Goal: Transaction & Acquisition: Purchase product/service

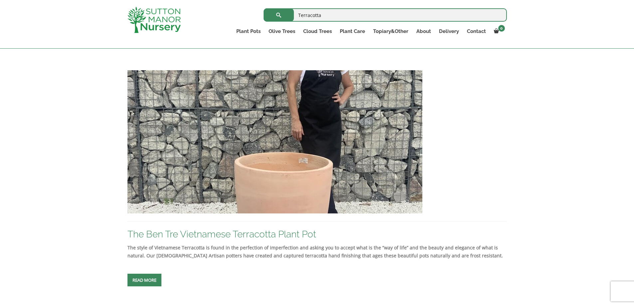
scroll to position [433, 0]
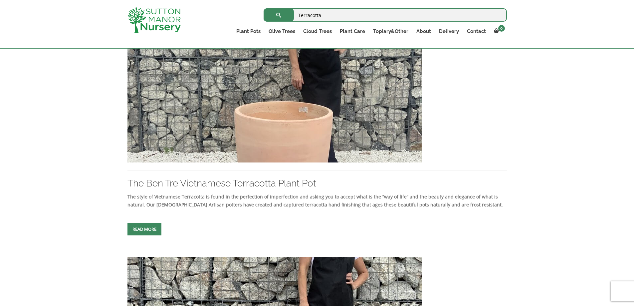
drag, startPoint x: 290, startPoint y: 113, endPoint x: 288, endPoint y: 117, distance: 5.2
click at [289, 113] on img at bounding box center [274, 90] width 295 height 143
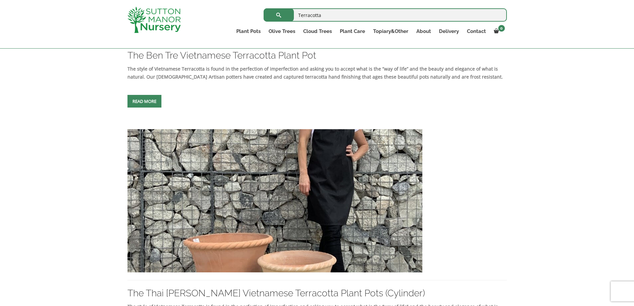
scroll to position [599, 0]
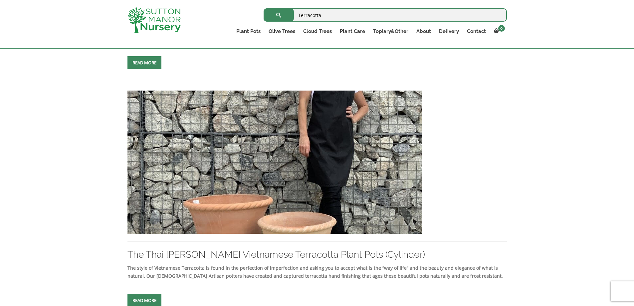
click at [266, 157] on img at bounding box center [274, 162] width 295 height 143
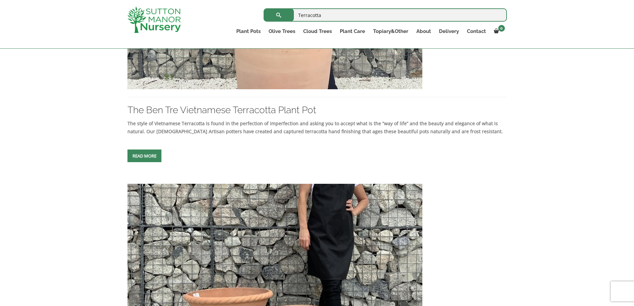
scroll to position [433, 0]
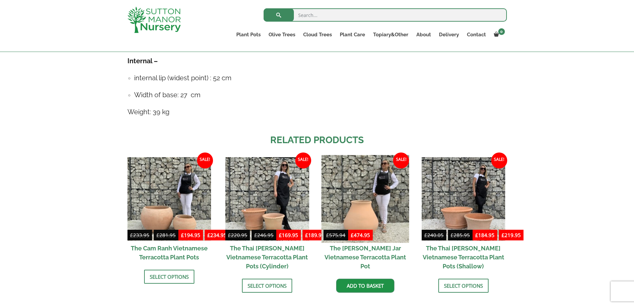
scroll to position [466, 0]
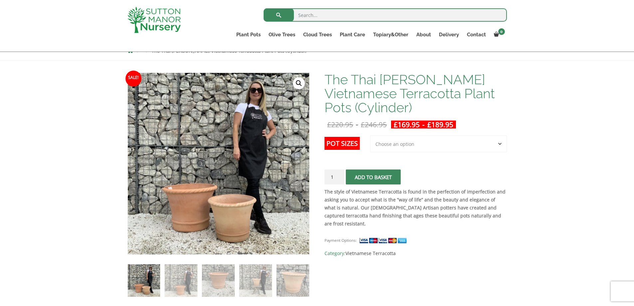
scroll to position [100, 0]
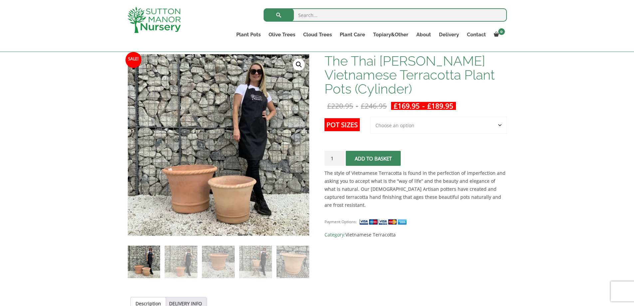
click at [402, 125] on select "Choose an option 2nd to Largest Pot In The Picture Largest pot In The Picture" at bounding box center [438, 125] width 137 height 17
select select "Largest pot In The Picture"
click at [370, 117] on select "Choose an option 2nd to Largest Pot In The Picture Largest pot In The Picture" at bounding box center [438, 125] width 137 height 17
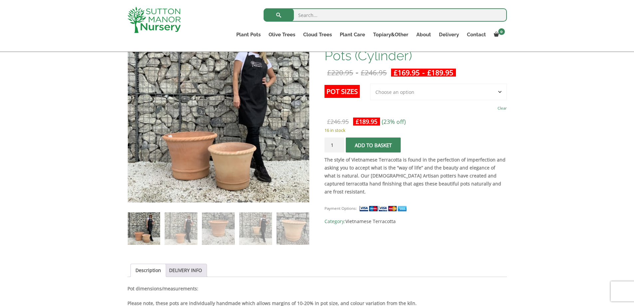
scroll to position [67, 0]
